Goal: Task Accomplishment & Management: Manage account settings

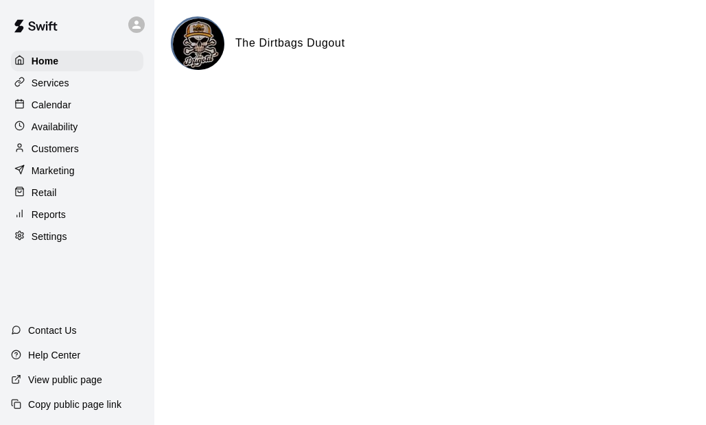
click at [45, 80] on p "Services" at bounding box center [51, 83] width 38 height 14
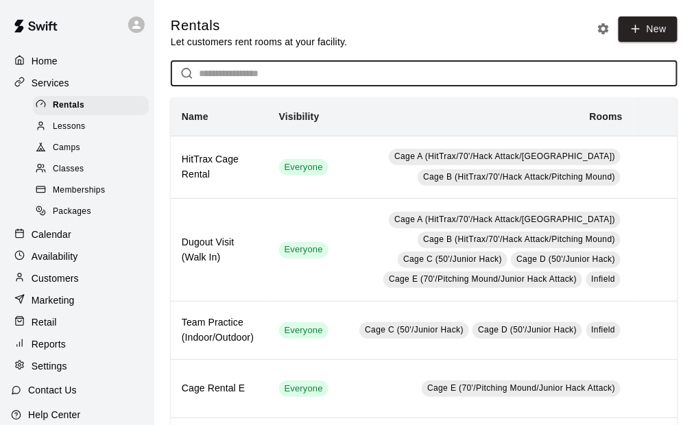
click at [257, 78] on input "text" at bounding box center [438, 73] width 479 height 25
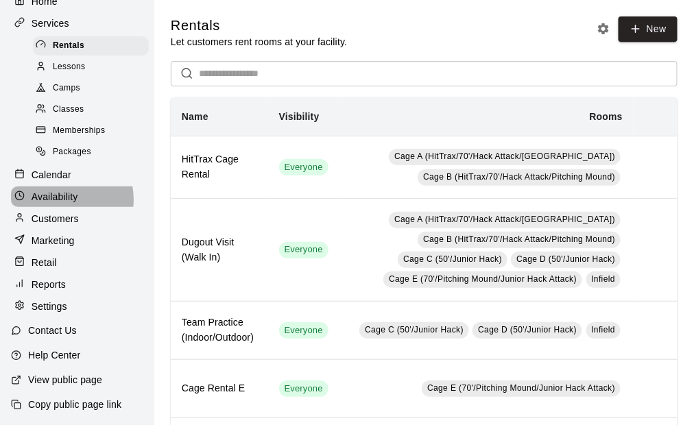
click at [53, 195] on p "Availability" at bounding box center [55, 197] width 47 height 14
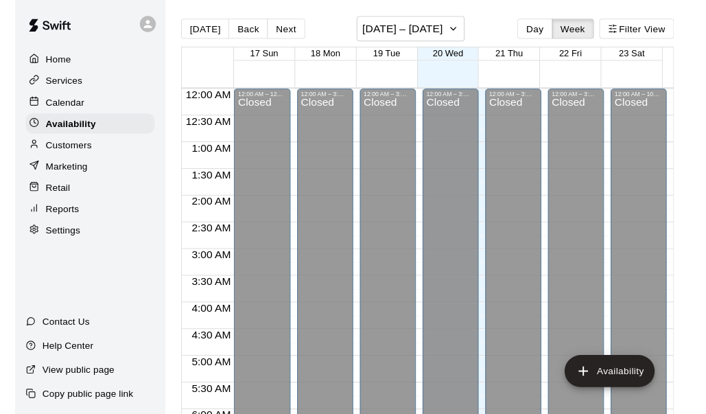
scroll to position [868, 0]
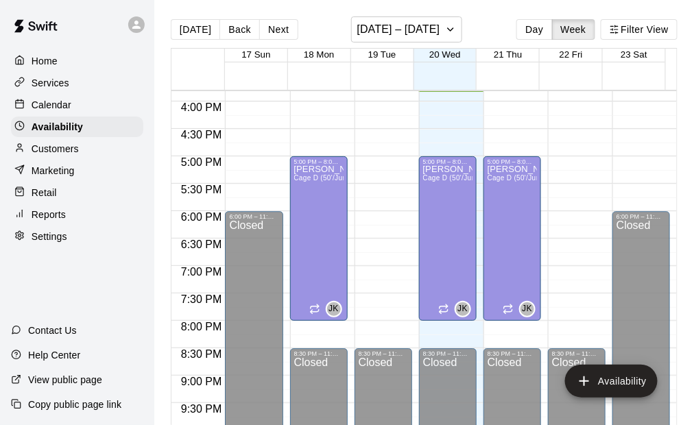
click at [75, 154] on p "Customers" at bounding box center [55, 149] width 47 height 14
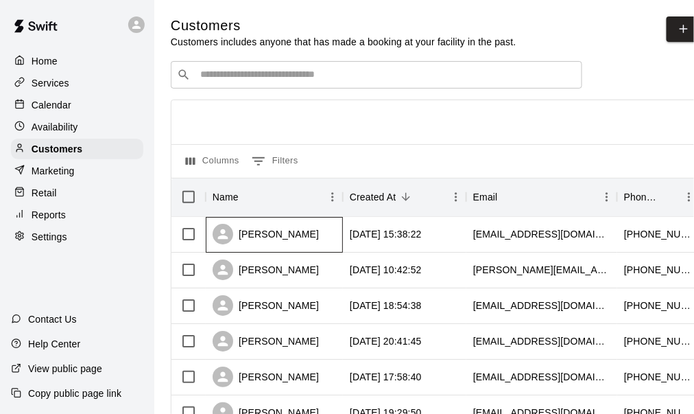
click at [251, 236] on div "[PERSON_NAME]" at bounding box center [266, 234] width 106 height 21
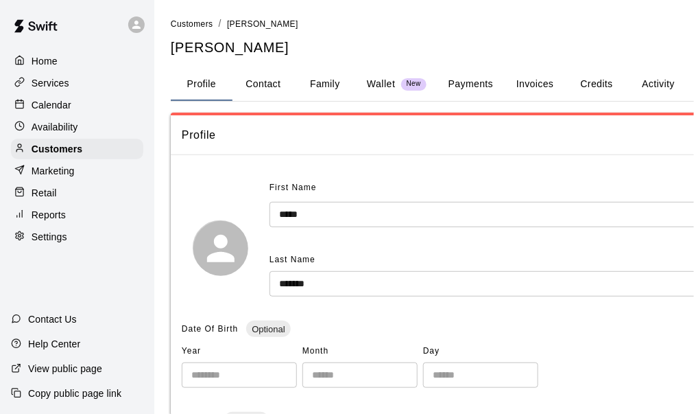
click at [472, 85] on button "Payments" at bounding box center [471, 84] width 67 height 33
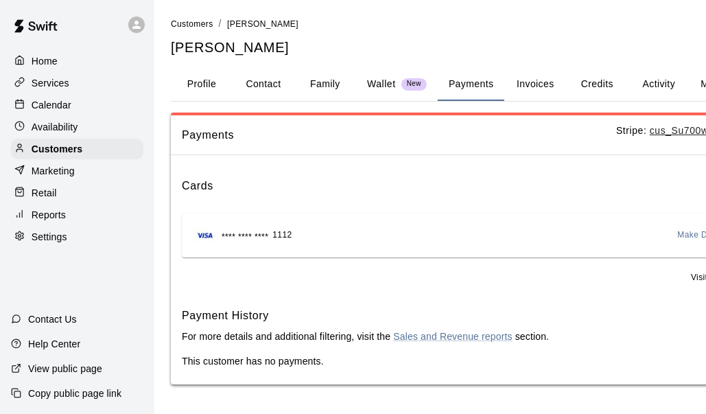
click at [688, 235] on span "Make Default" at bounding box center [704, 235] width 52 height 14
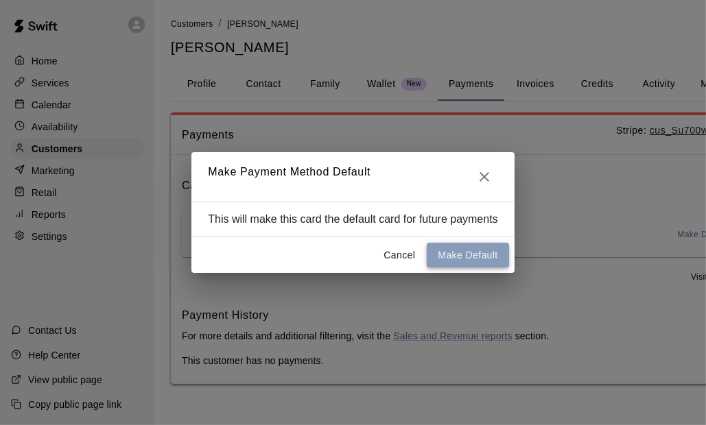
click at [479, 256] on button "Make Default" at bounding box center [468, 255] width 82 height 25
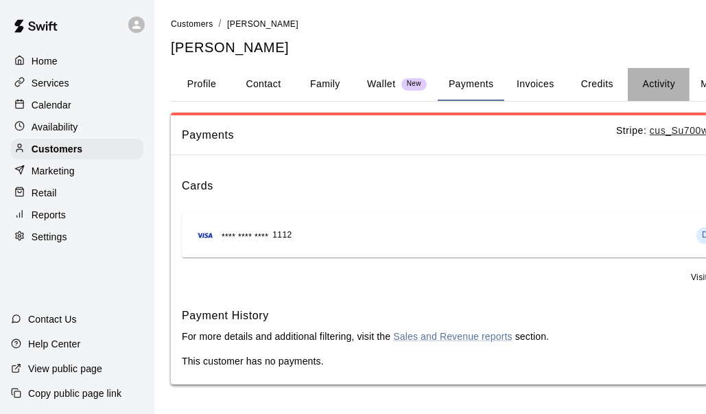
click at [653, 84] on button "Activity" at bounding box center [659, 84] width 62 height 33
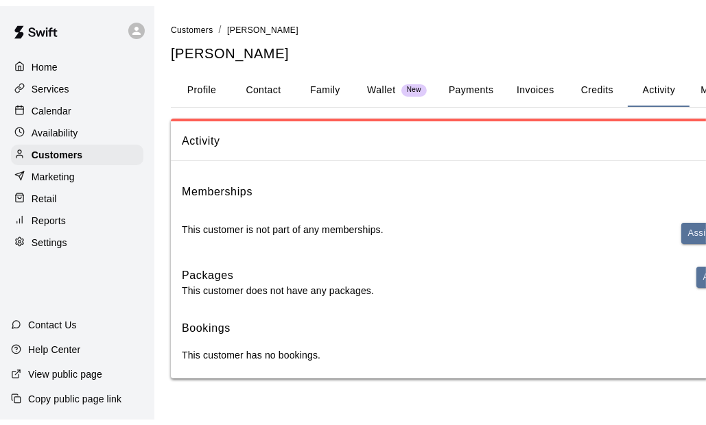
scroll to position [0, 138]
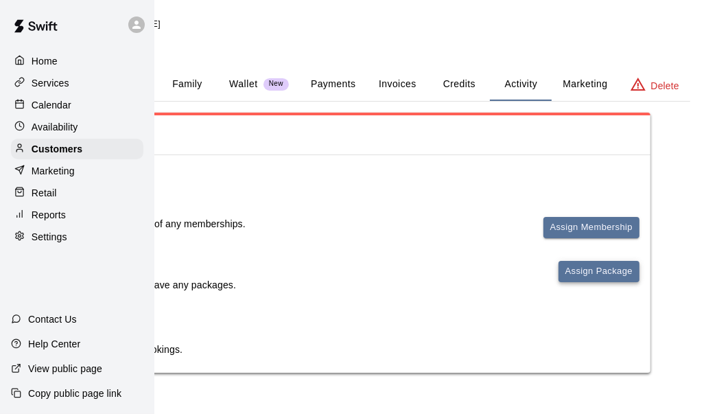
click at [607, 268] on button "Assign Package" at bounding box center [598, 271] width 81 height 21
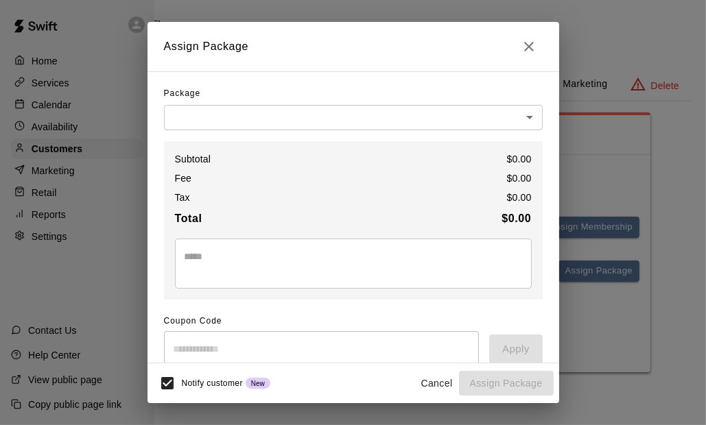
click at [241, 126] on body "Home Services Calendar Availability Customers Marketing Retail Reports Settings…" at bounding box center [215, 200] width 706 height 400
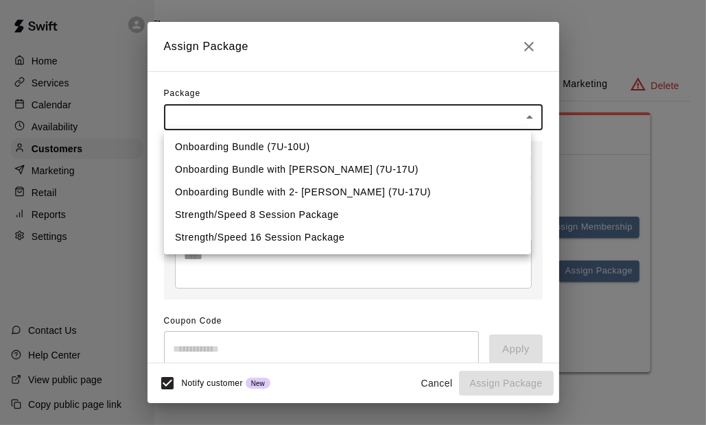
click at [364, 163] on li "Onboarding Bundle with [PERSON_NAME] (7U-17U)" at bounding box center [347, 169] width 367 height 23
type input "**********"
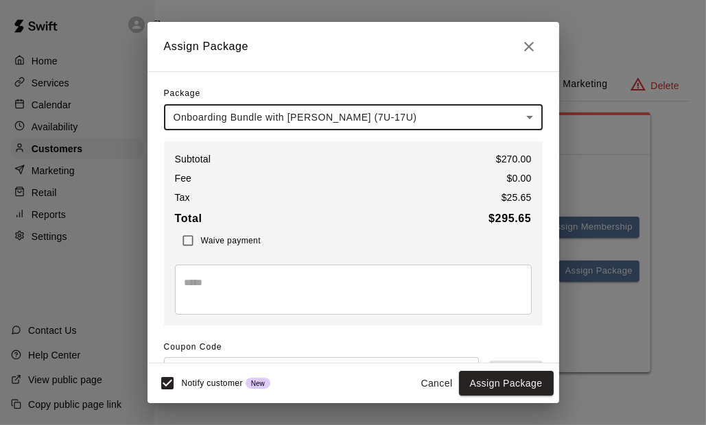
click at [266, 276] on textarea at bounding box center [353, 289] width 337 height 27
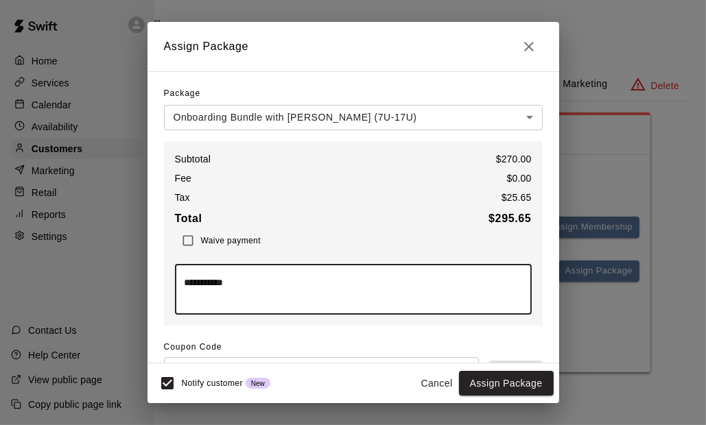
type textarea "**********"
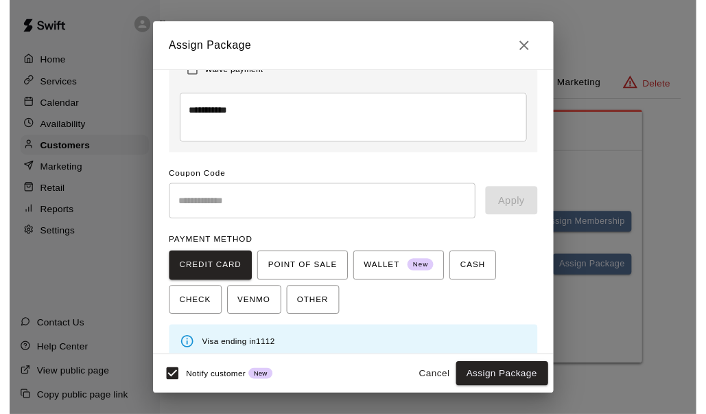
scroll to position [183, 0]
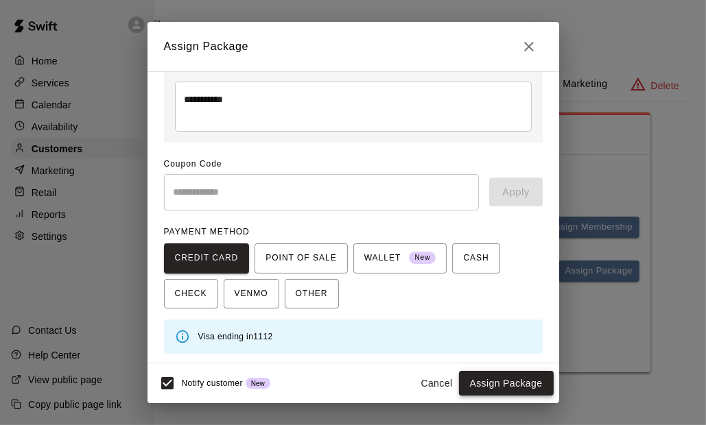
click at [531, 383] on button "Assign Package" at bounding box center [506, 383] width 95 height 25
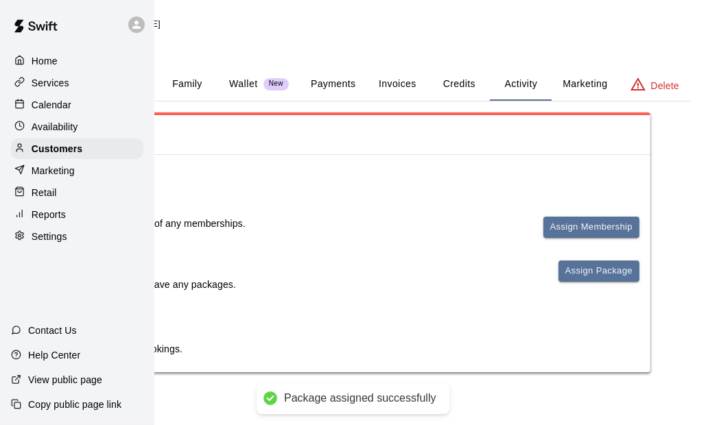
scroll to position [0, 0]
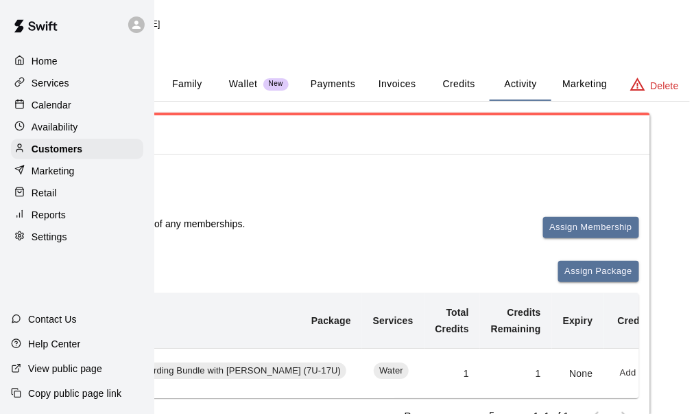
click at [305, 141] on span "Activity" at bounding box center [341, 135] width 595 height 18
click at [591, 229] on button "Assign Membership" at bounding box center [591, 227] width 96 height 21
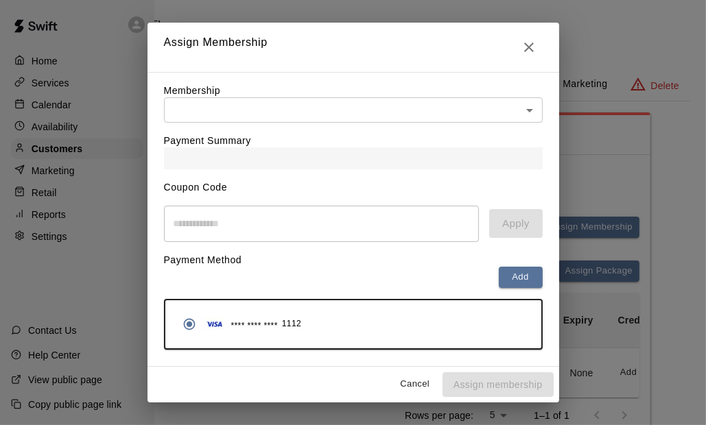
click at [228, 116] on body "Home Services Calendar Availability Customers Marketing Retail Reports Settings…" at bounding box center [215, 259] width 706 height 519
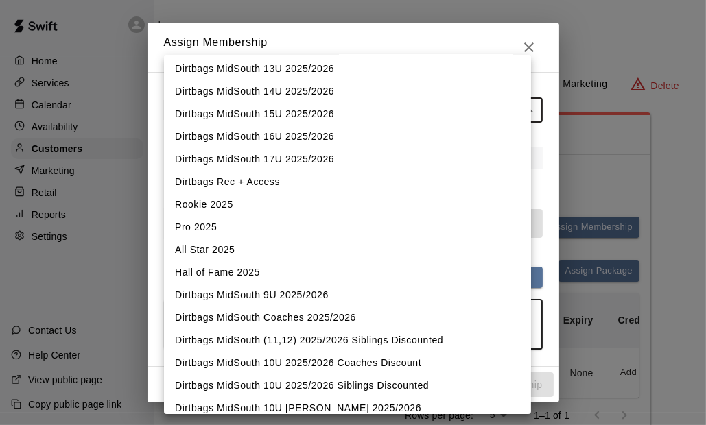
scroll to position [137, 0]
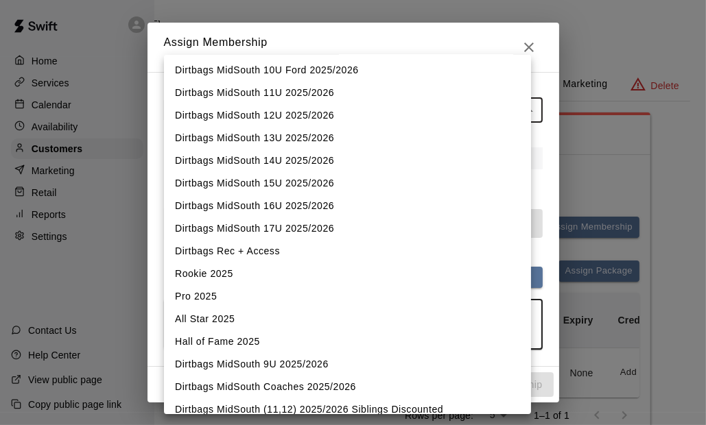
click at [307, 228] on li "Dirtbags MidSouth 17U 2025/2026" at bounding box center [347, 228] width 367 height 23
type input "**********"
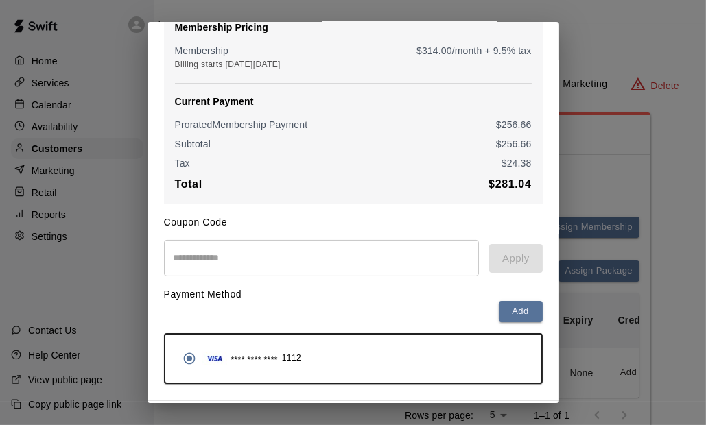
scroll to position [178, 0]
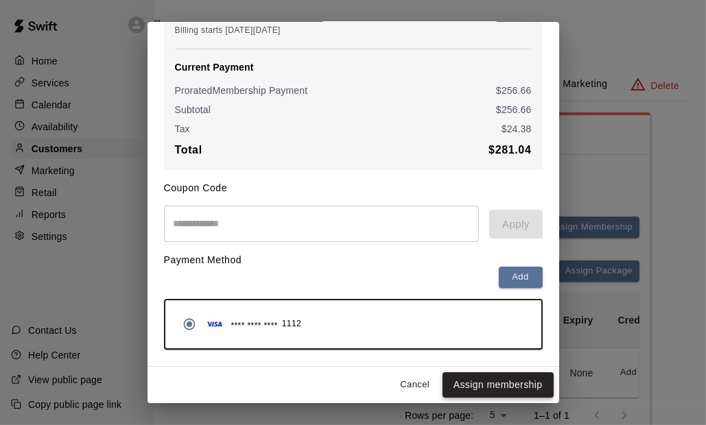
click at [477, 388] on button "Assign membership" at bounding box center [497, 384] width 111 height 25
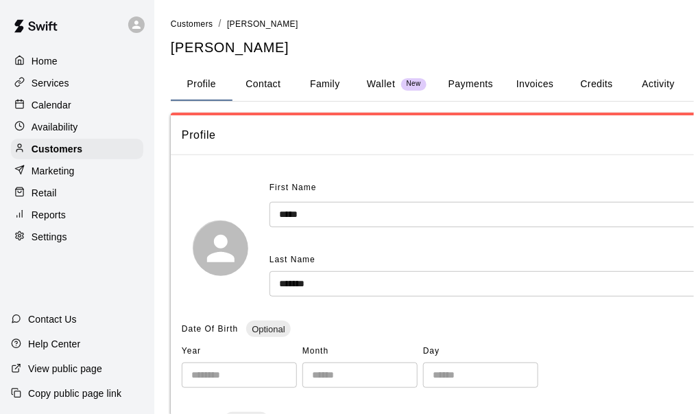
click at [64, 58] on div "Home" at bounding box center [77, 61] width 132 height 21
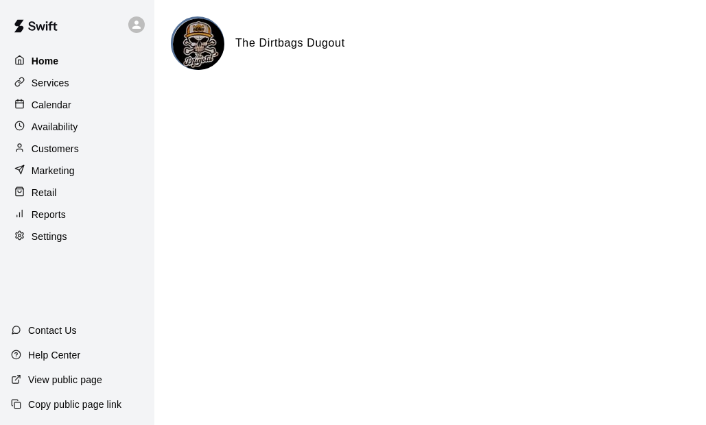
click at [44, 66] on p "Home" at bounding box center [45, 61] width 27 height 14
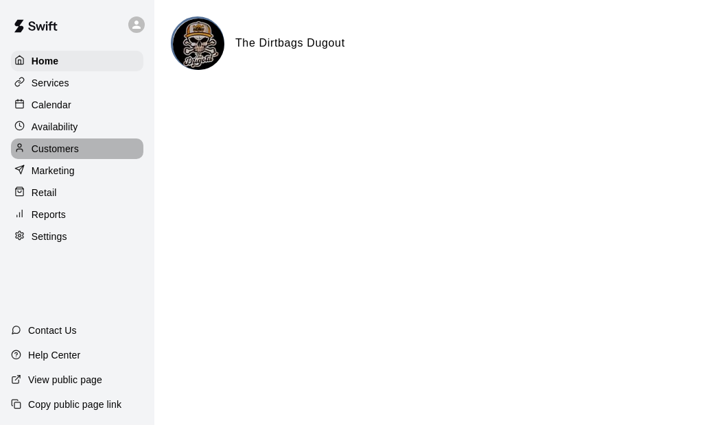
click at [64, 154] on p "Customers" at bounding box center [55, 149] width 47 height 14
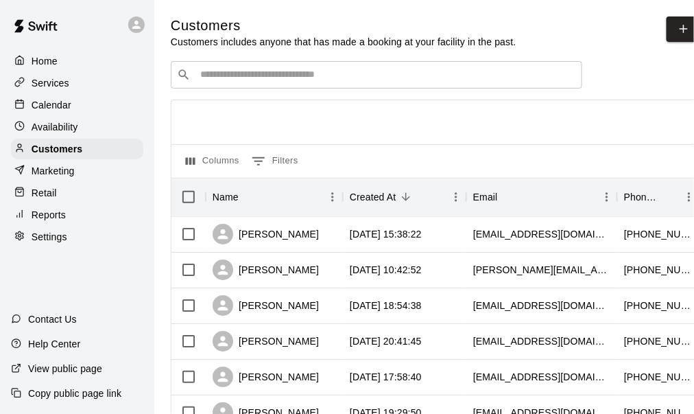
click at [54, 59] on p "Home" at bounding box center [45, 61] width 26 height 14
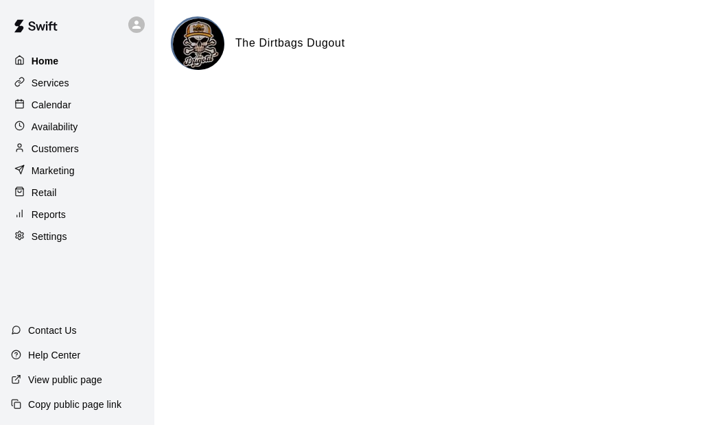
click at [55, 65] on p "Home" at bounding box center [45, 61] width 27 height 14
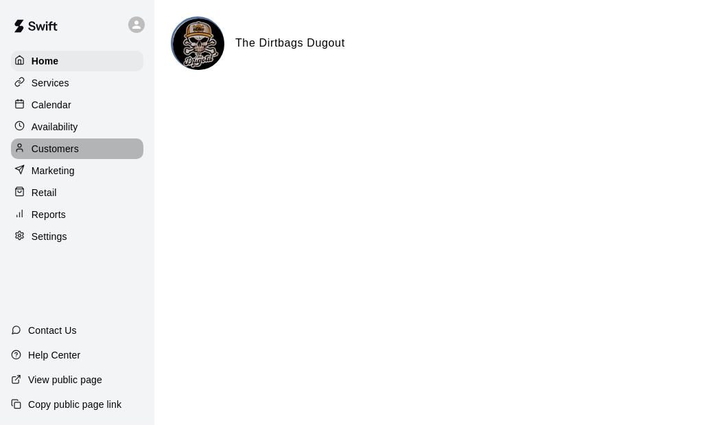
click at [69, 155] on p "Customers" at bounding box center [55, 149] width 47 height 14
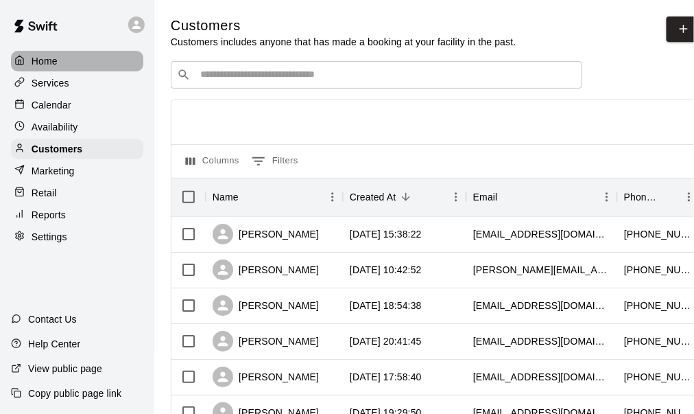
click at [52, 62] on p "Home" at bounding box center [45, 61] width 26 height 14
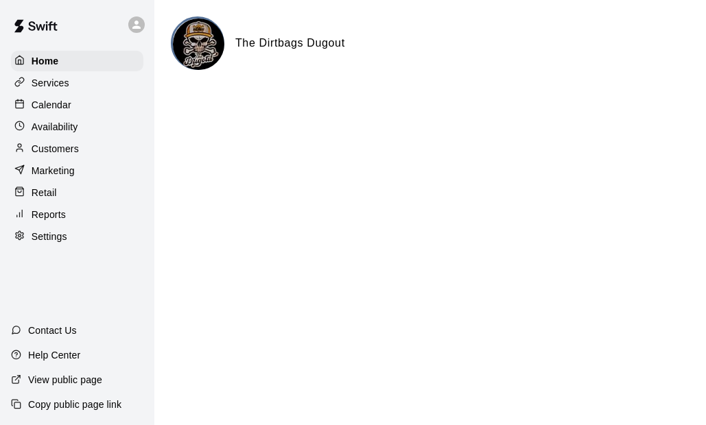
click at [88, 133] on div "Availability" at bounding box center [77, 127] width 132 height 21
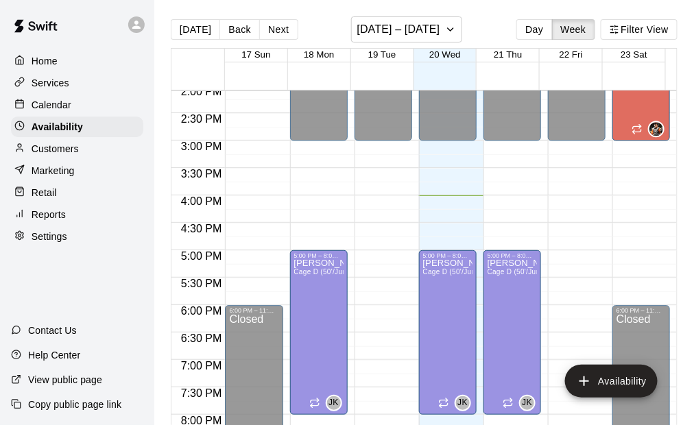
scroll to position [809, 0]
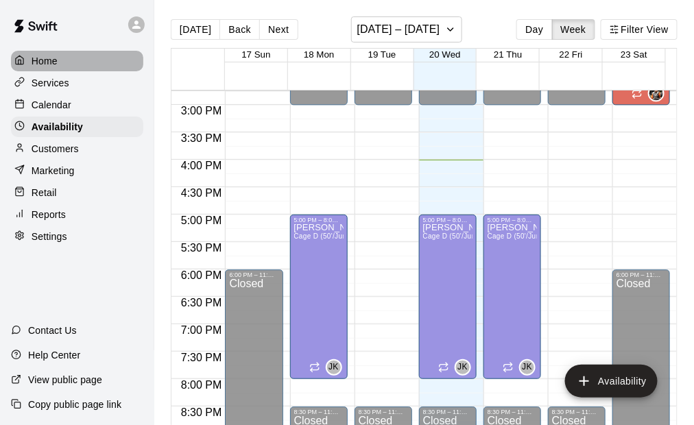
click at [43, 57] on p "Home" at bounding box center [45, 61] width 26 height 14
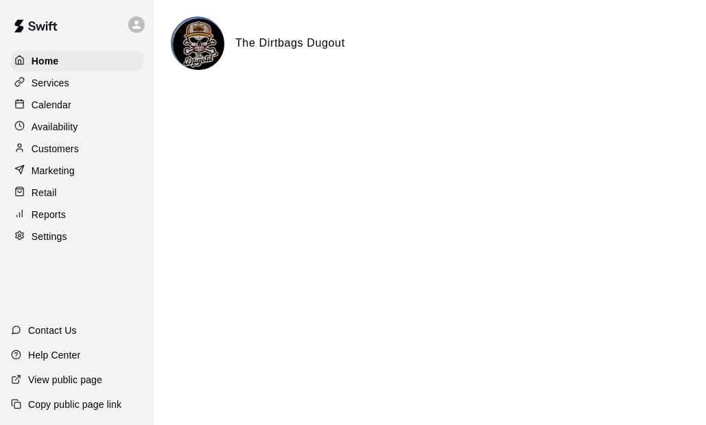
click at [96, 134] on div "Availability" at bounding box center [77, 127] width 132 height 21
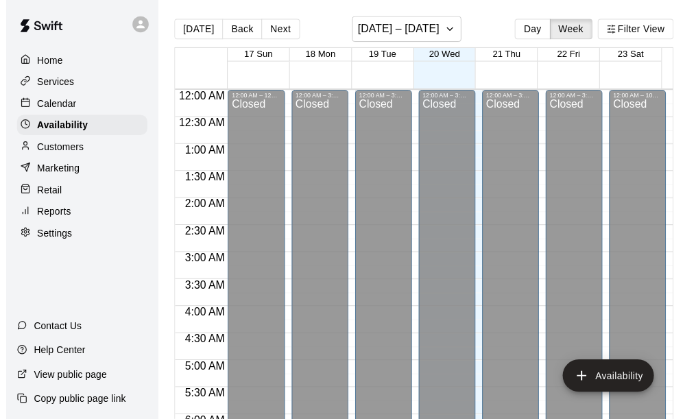
scroll to position [878, 0]
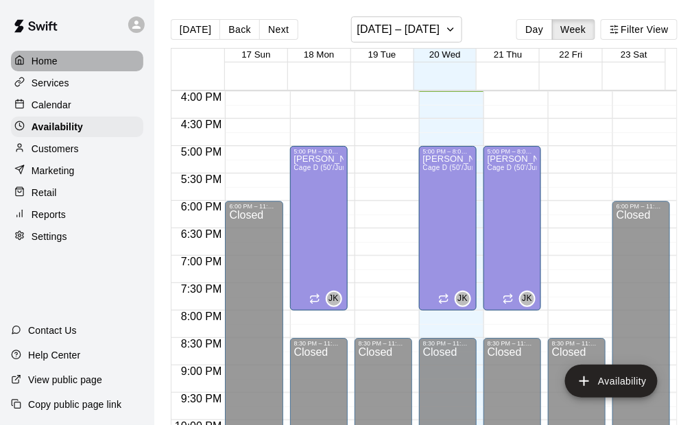
click at [56, 63] on p "Home" at bounding box center [45, 61] width 26 height 14
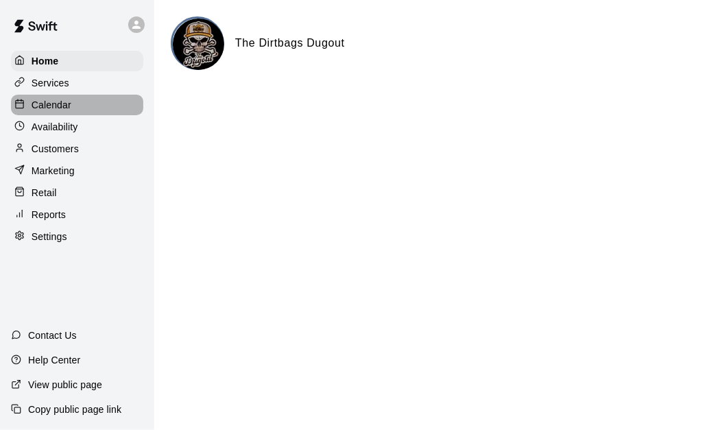
click at [82, 112] on div "Calendar" at bounding box center [77, 105] width 132 height 21
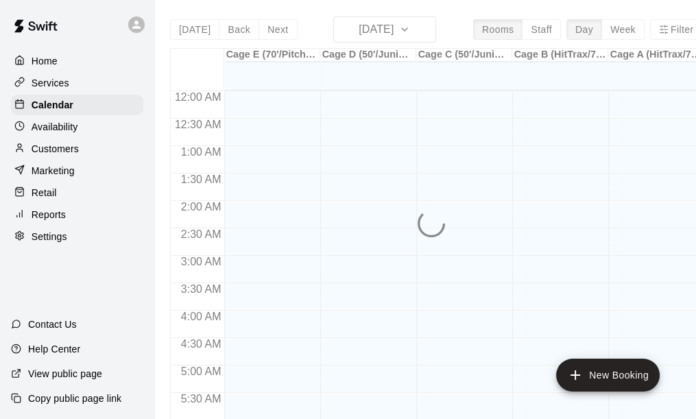
click at [71, 127] on p "Availability" at bounding box center [55, 127] width 47 height 14
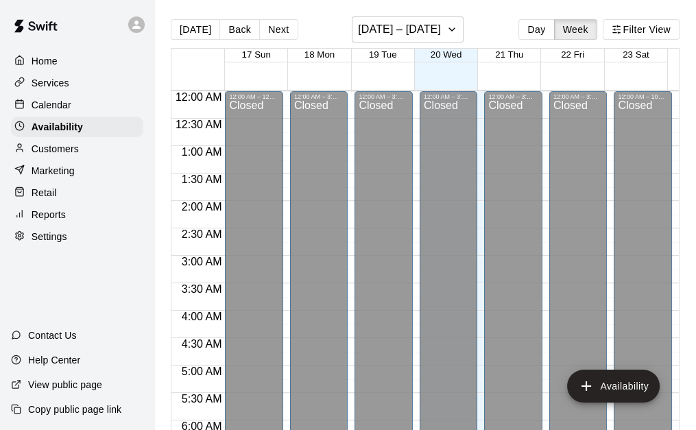
scroll to position [879, 0]
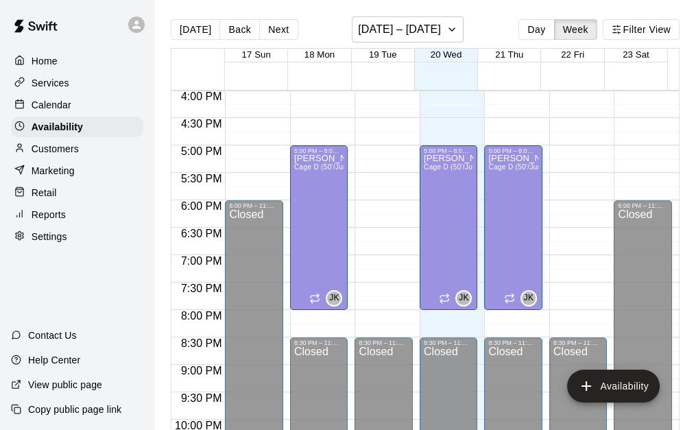
click at [64, 148] on p "Customers" at bounding box center [55, 149] width 47 height 14
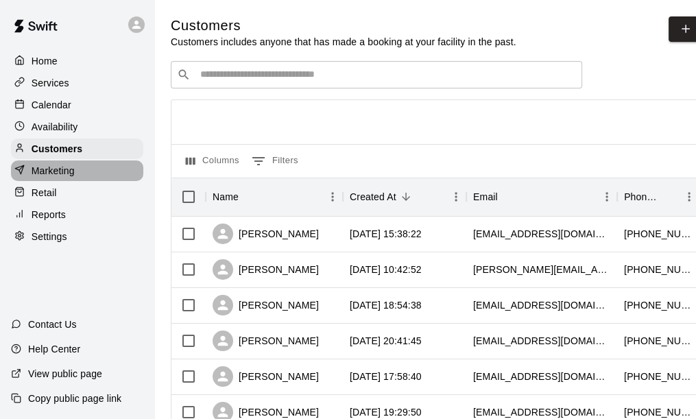
click at [68, 176] on p "Marketing" at bounding box center [53, 171] width 43 height 14
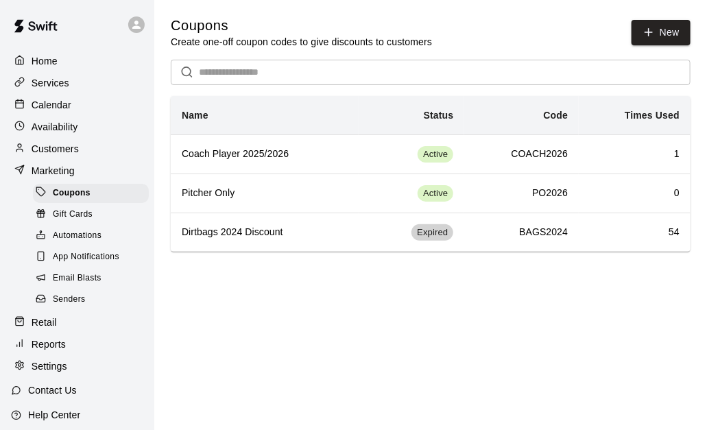
click at [53, 83] on p "Services" at bounding box center [51, 83] width 38 height 14
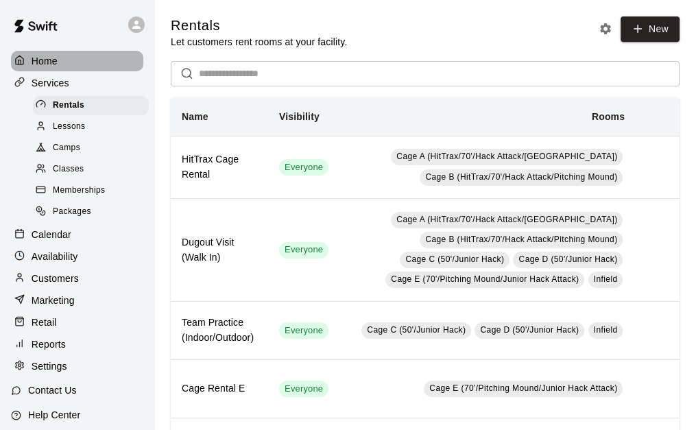
click at [85, 69] on div "Home" at bounding box center [77, 61] width 132 height 21
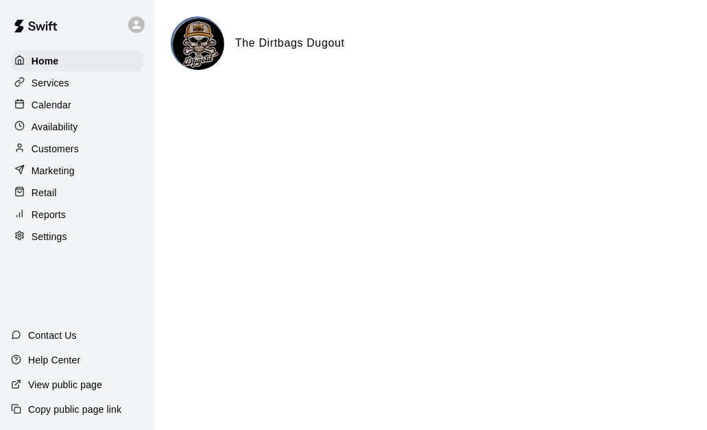
click at [61, 89] on p "Services" at bounding box center [51, 83] width 38 height 14
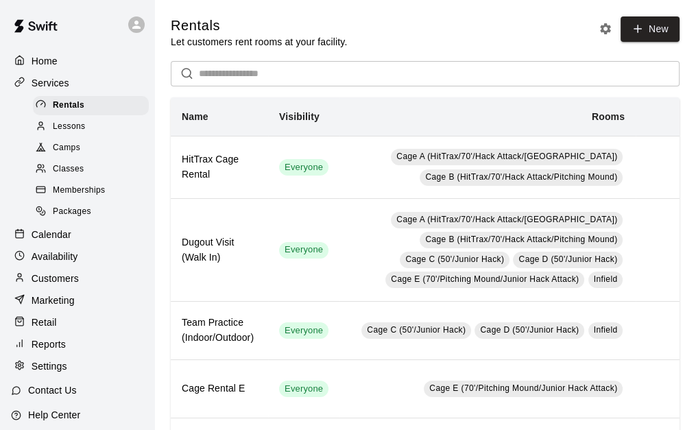
click at [88, 198] on span "Memberships" at bounding box center [79, 191] width 52 height 14
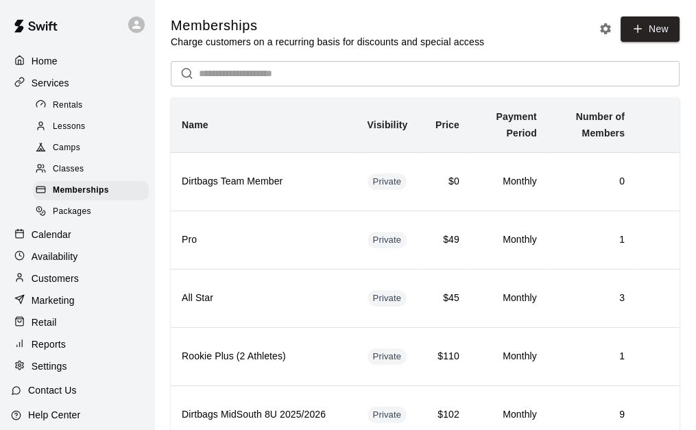
click at [65, 281] on p "Customers" at bounding box center [55, 279] width 47 height 14
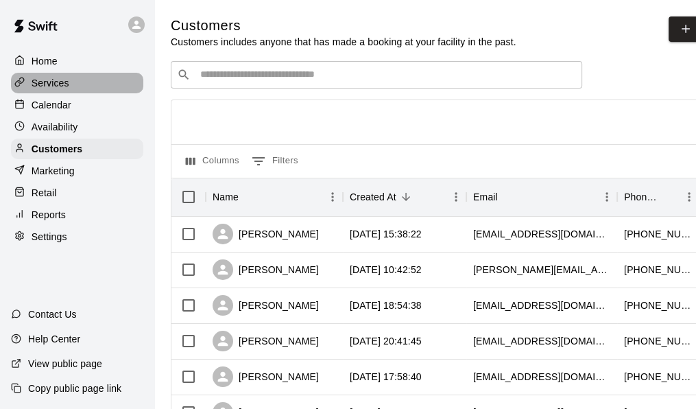
click at [48, 90] on p "Services" at bounding box center [51, 83] width 38 height 14
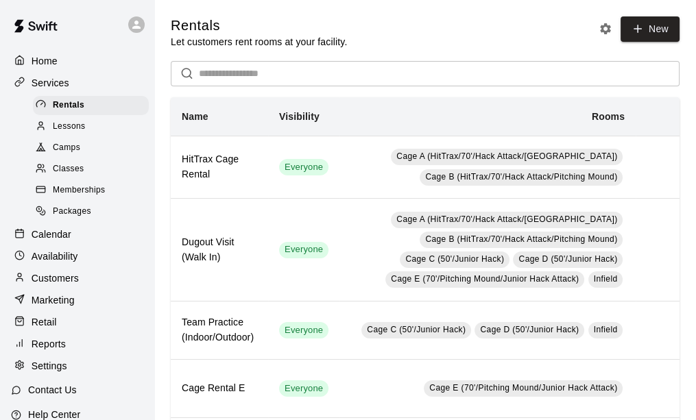
click at [56, 64] on p "Home" at bounding box center [45, 61] width 26 height 14
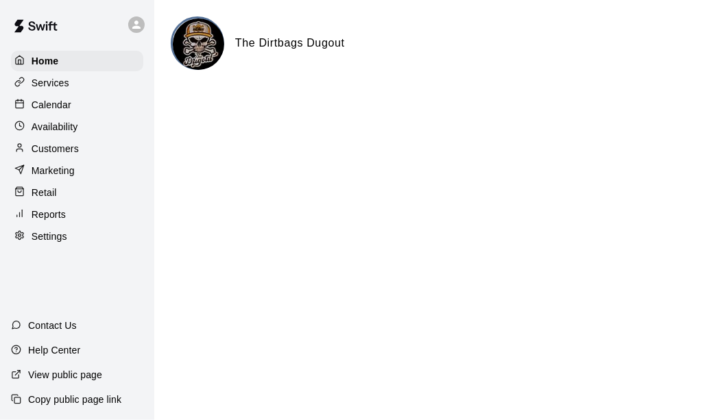
click at [54, 112] on p "Calendar" at bounding box center [52, 105] width 40 height 14
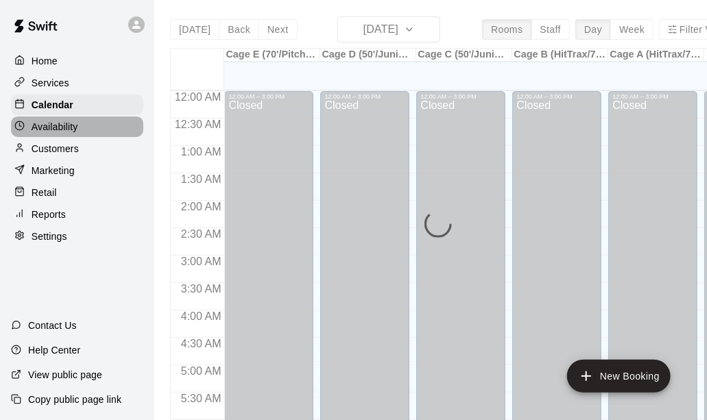
click at [58, 123] on p "Availability" at bounding box center [55, 127] width 47 height 14
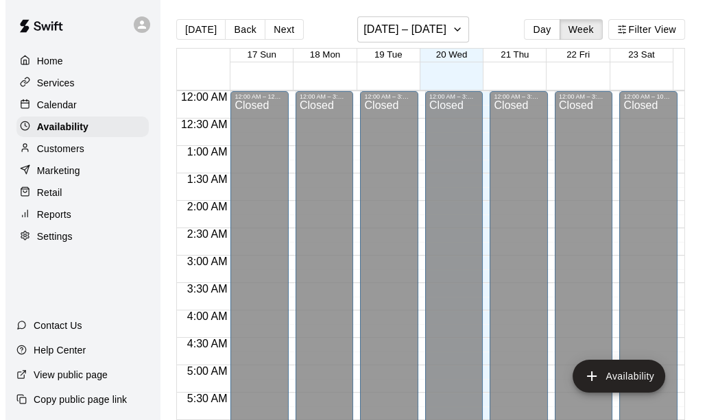
scroll to position [879, 0]
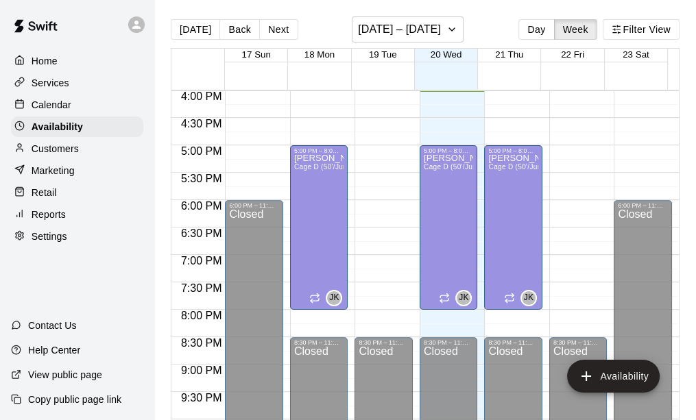
click at [67, 146] on p "Customers" at bounding box center [55, 149] width 47 height 14
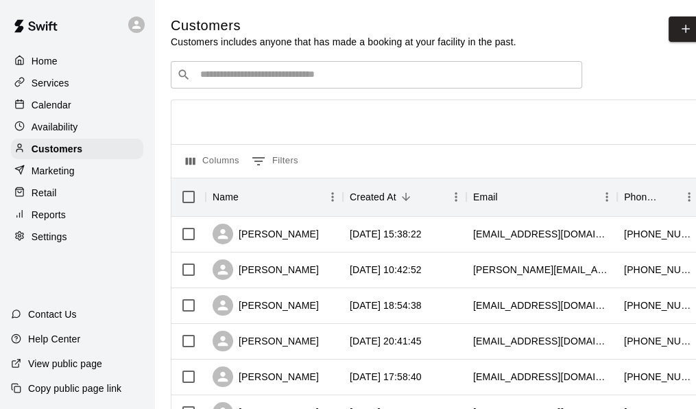
click at [64, 86] on p "Services" at bounding box center [51, 83] width 38 height 14
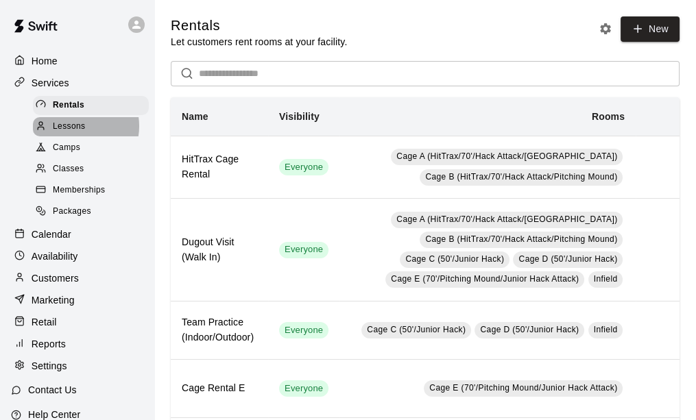
click at [78, 129] on span "Lessons" at bounding box center [69, 127] width 33 height 14
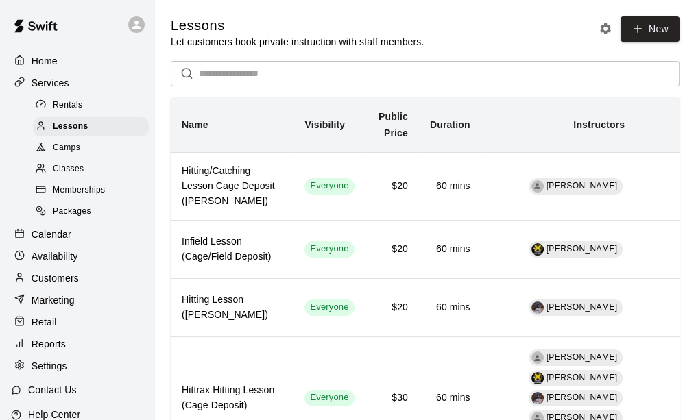
click at [73, 155] on span "Camps" at bounding box center [66, 148] width 27 height 14
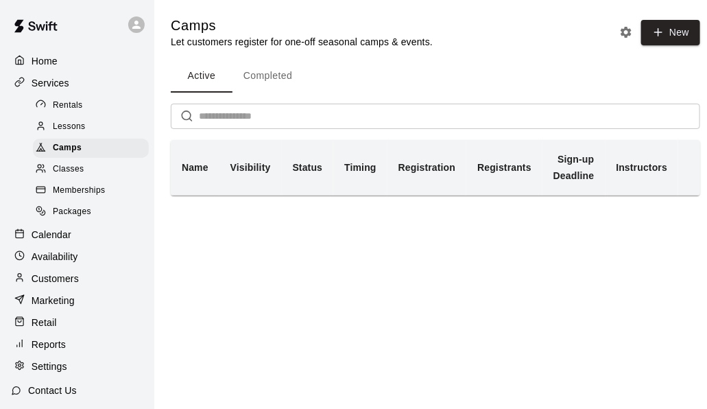
click at [78, 172] on span "Classes" at bounding box center [68, 170] width 31 height 14
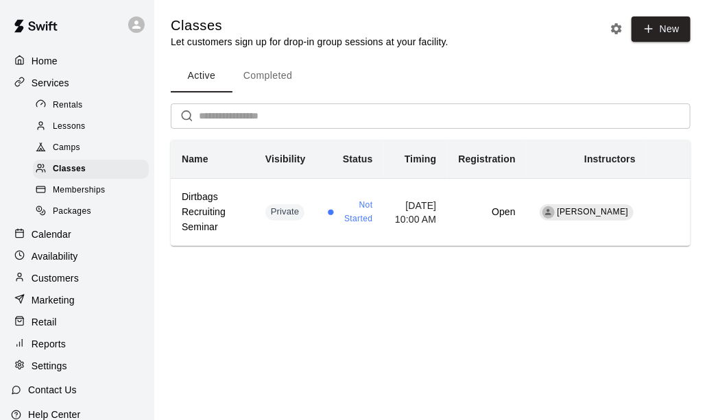
click at [61, 239] on p "Calendar" at bounding box center [52, 235] width 40 height 14
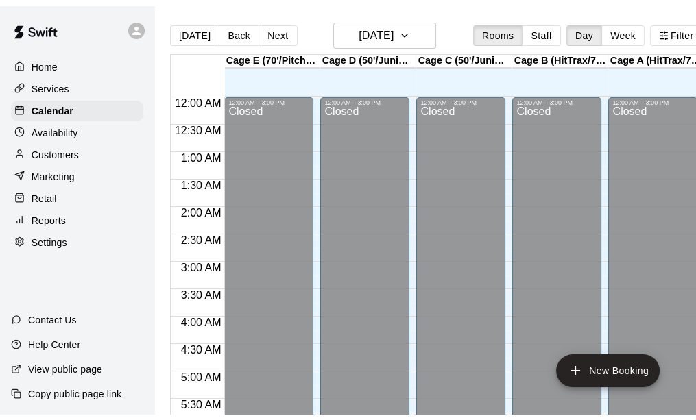
scroll to position [879, 0]
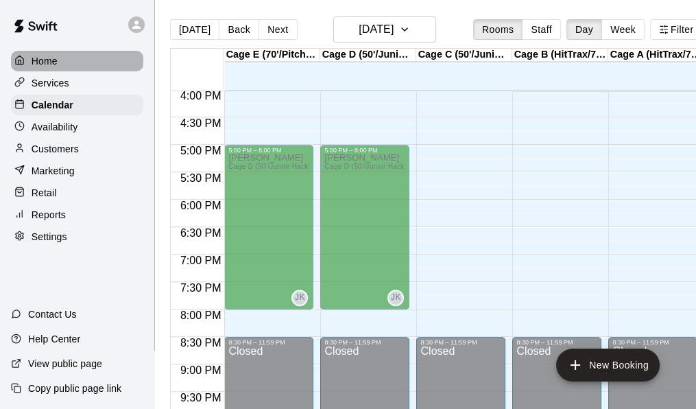
click at [50, 62] on p "Home" at bounding box center [45, 61] width 26 height 14
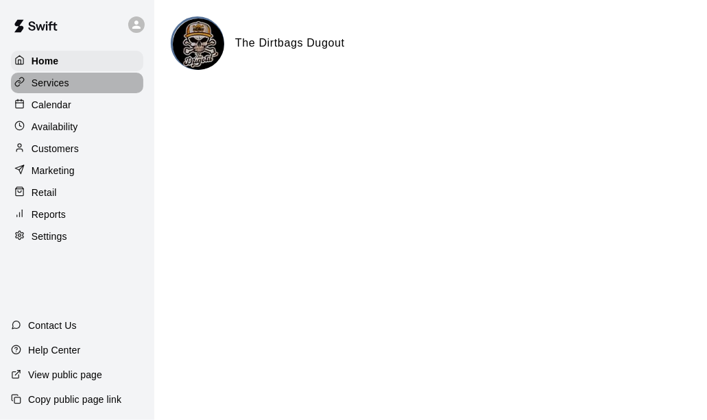
click at [53, 88] on p "Services" at bounding box center [51, 83] width 38 height 14
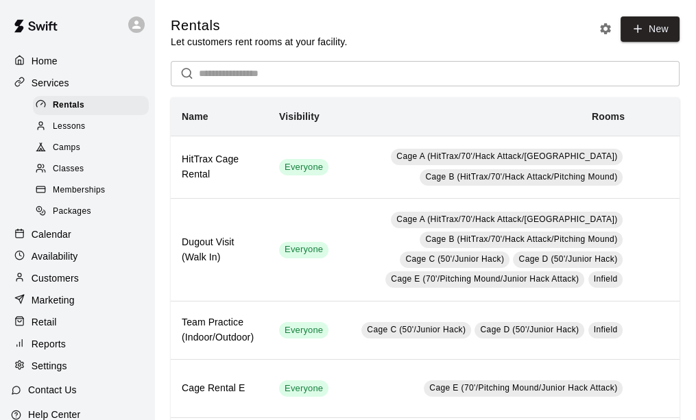
click at [58, 261] on p "Availability" at bounding box center [55, 257] width 47 height 14
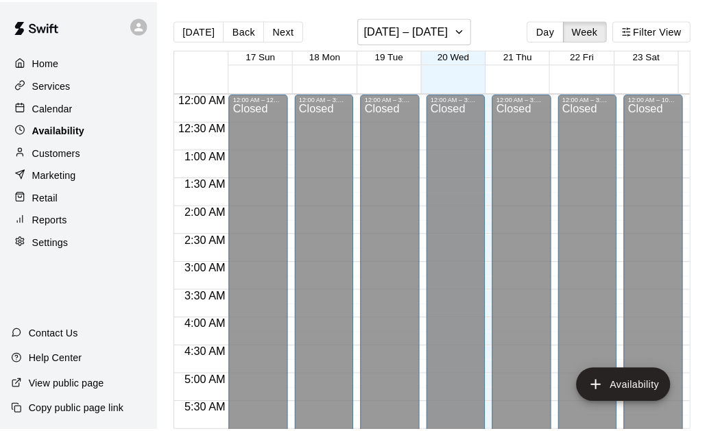
scroll to position [879, 0]
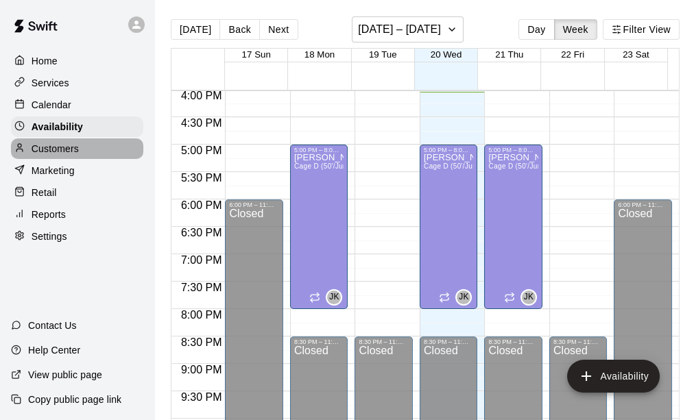
click at [70, 149] on p "Customers" at bounding box center [55, 149] width 47 height 14
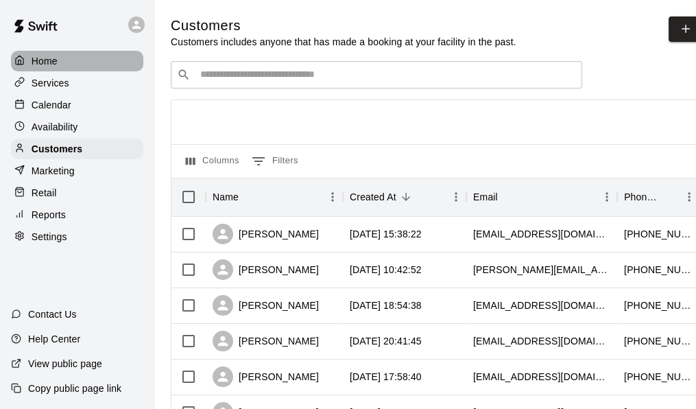
click at [58, 65] on div "Home" at bounding box center [77, 61] width 132 height 21
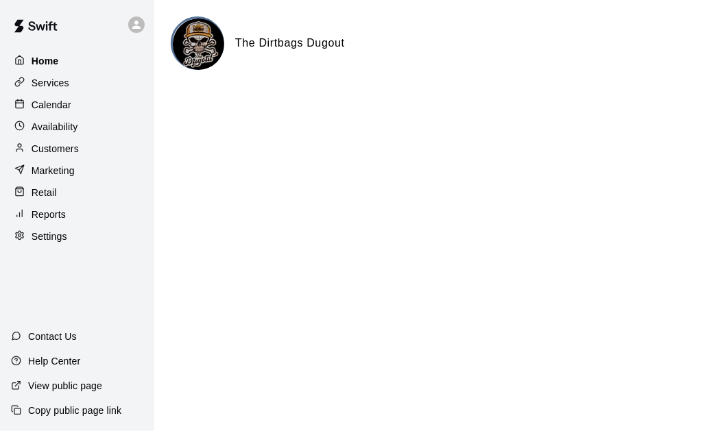
click at [64, 65] on div "Home" at bounding box center [77, 61] width 132 height 21
